Goal: Browse casually

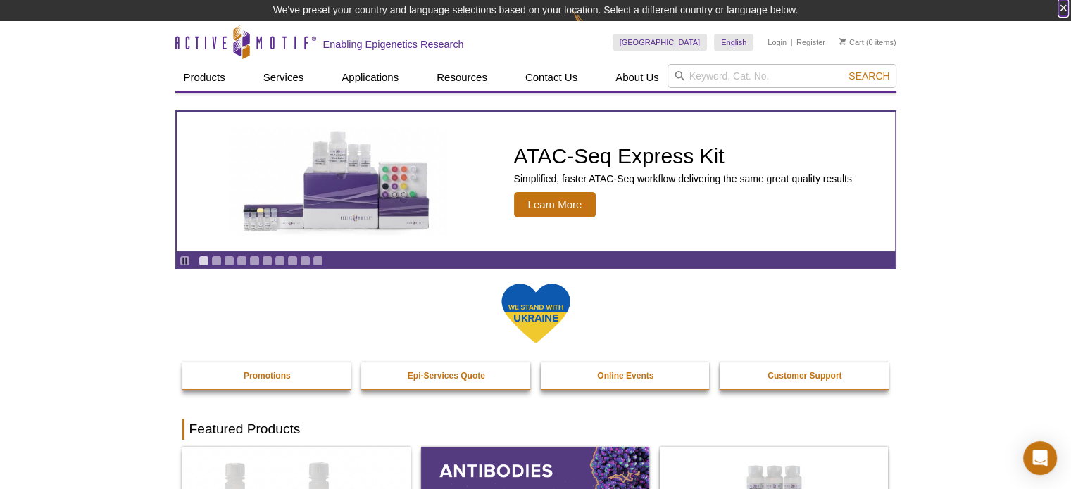
click at [1067, 7] on button "×" at bounding box center [1063, 8] width 8 height 16
